Goal: Navigation & Orientation: Find specific page/section

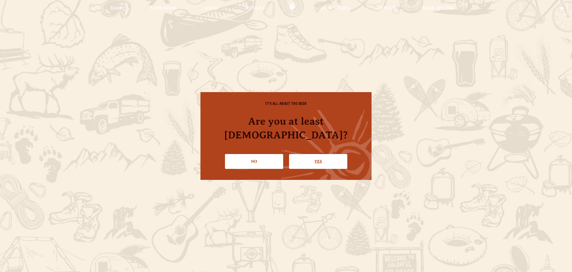
click at [318, 156] on link "Yes" at bounding box center [318, 161] width 58 height 15
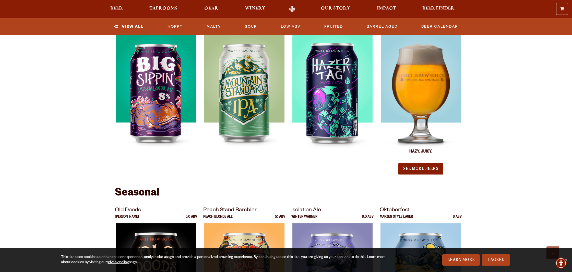
scroll to position [542, 0]
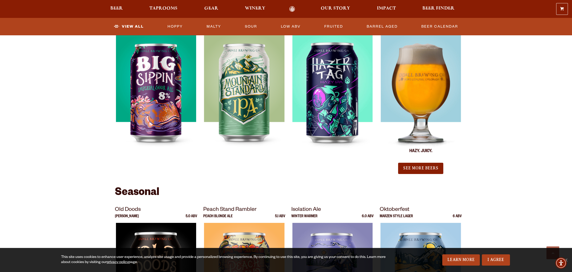
click at [422, 133] on img at bounding box center [421, 98] width 80 height 128
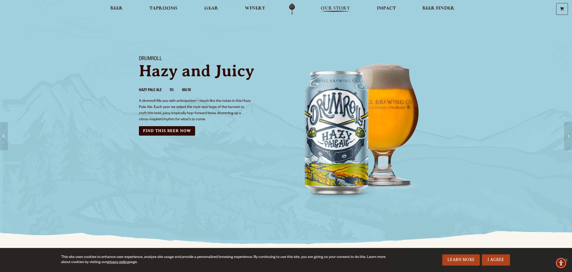
click at [342, 7] on span "Our Story" at bounding box center [335, 8] width 29 height 4
click at [211, 8] on span "Gear" at bounding box center [211, 8] width 14 height 4
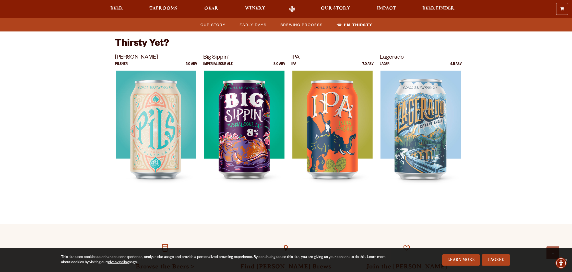
scroll to position [1416, 0]
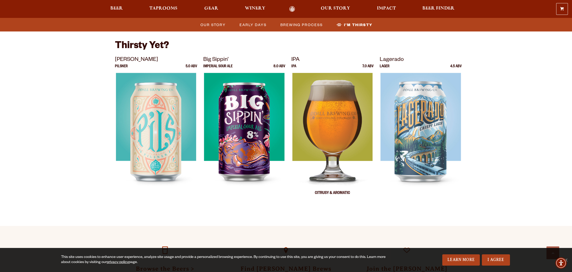
click at [328, 73] on img at bounding box center [333, 137] width 80 height 128
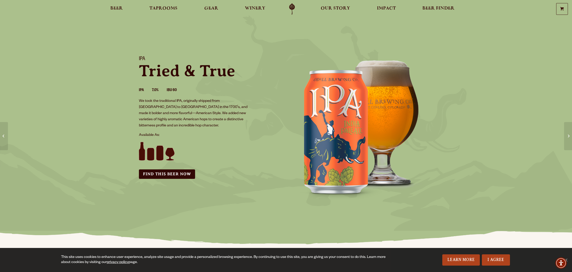
scroll to position [0, 0]
click at [152, 9] on span "Taprooms" at bounding box center [163, 8] width 28 height 4
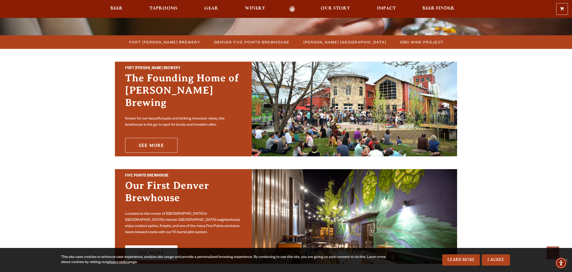
scroll to position [131, 0]
click at [171, 143] on link "See More" at bounding box center [151, 144] width 52 height 15
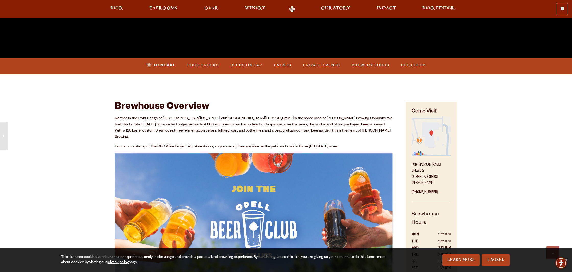
scroll to position [199, 0]
